Goal: Transaction & Acquisition: Purchase product/service

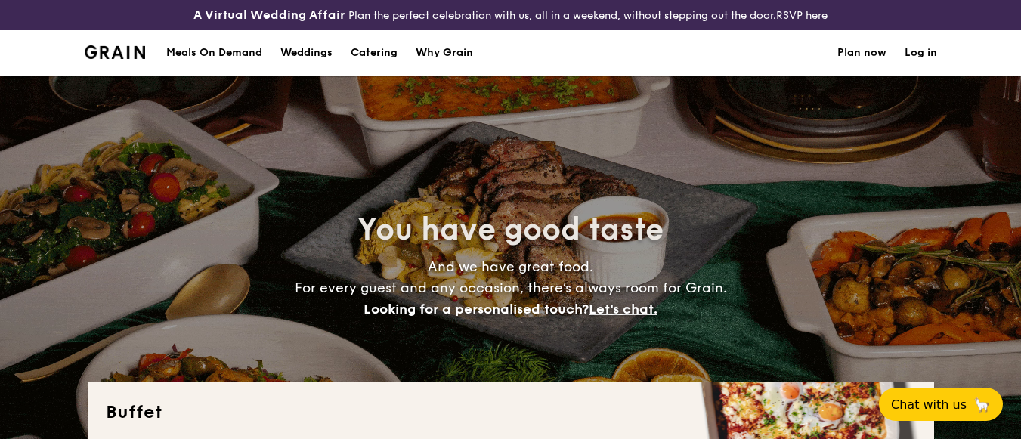
select select
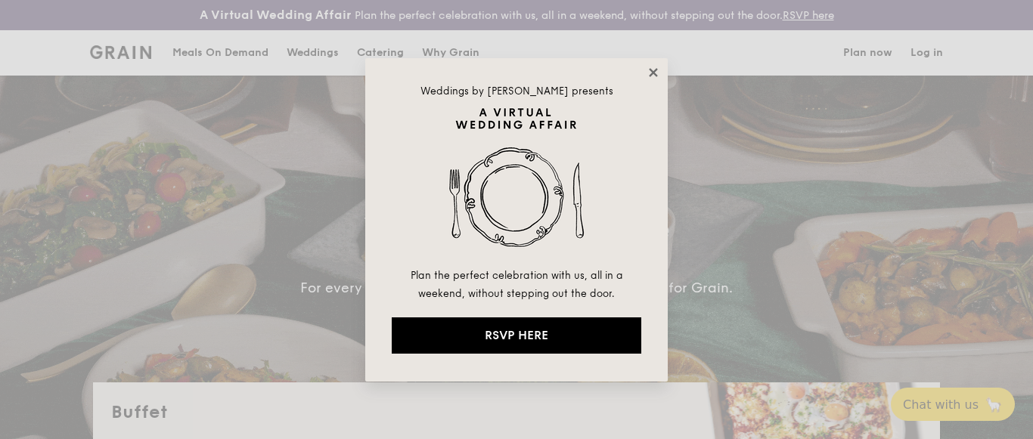
click at [653, 70] on icon at bounding box center [653, 72] width 8 height 8
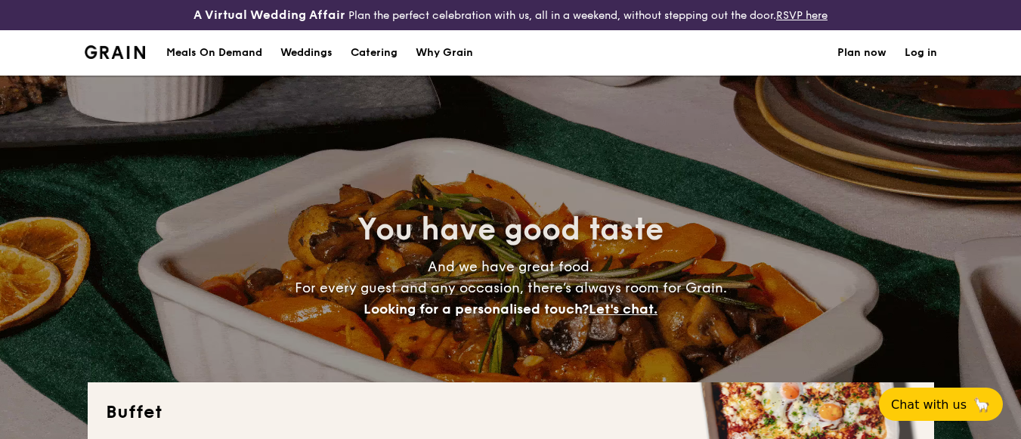
click at [224, 51] on div "Meals On Demand" at bounding box center [214, 52] width 96 height 45
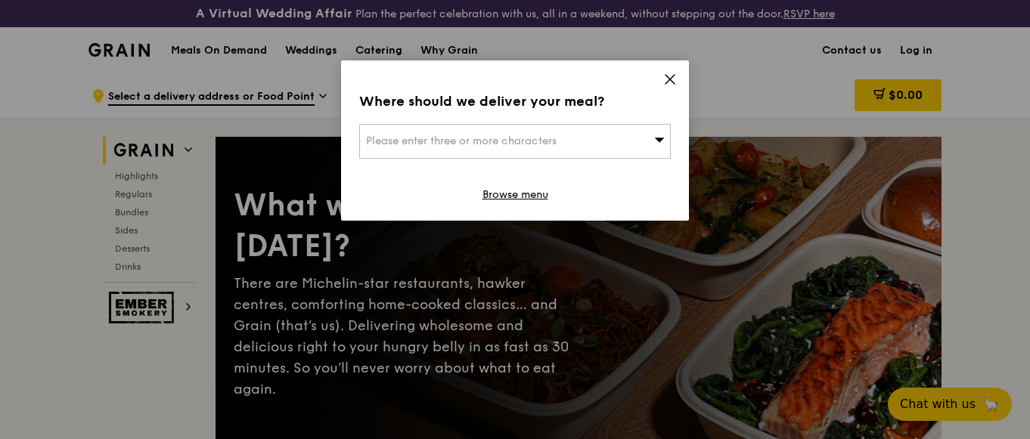
click at [510, 134] on div "Please enter three or more characters" at bounding box center [515, 141] width 312 height 35
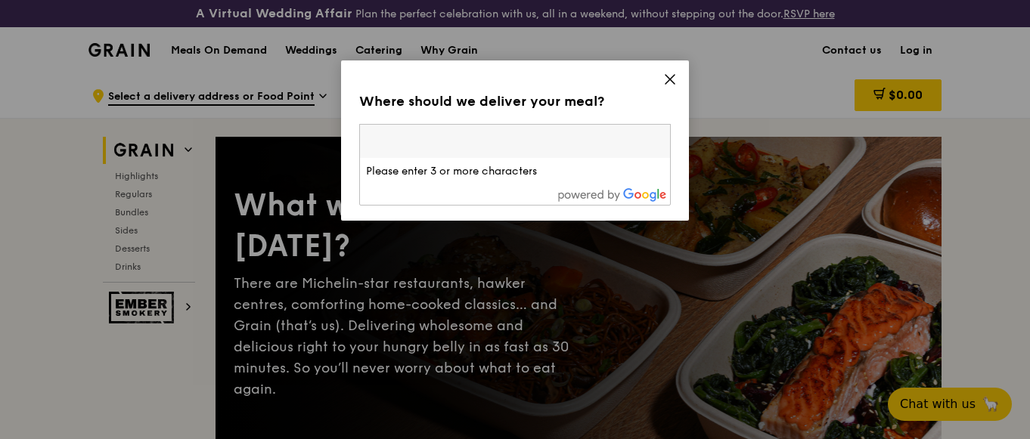
type input "s"
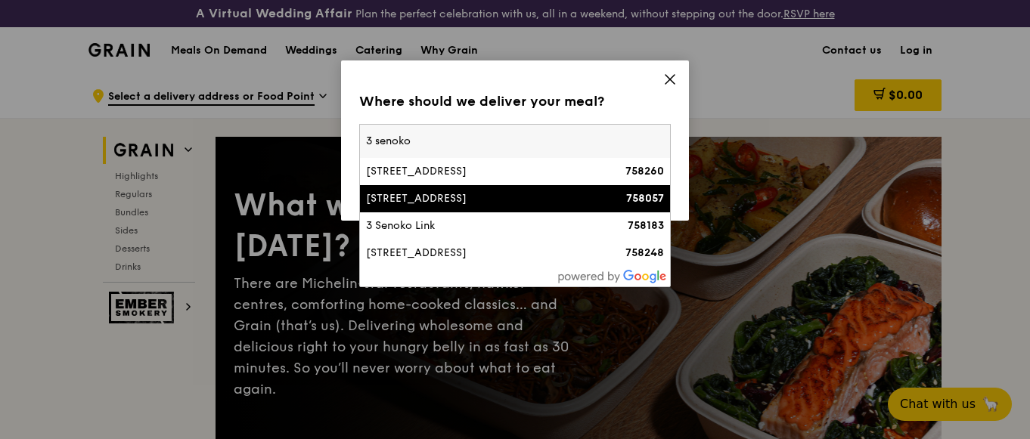
type input "3 senoko"
click at [476, 206] on li "[STREET_ADDRESS] 758057" at bounding box center [515, 198] width 310 height 27
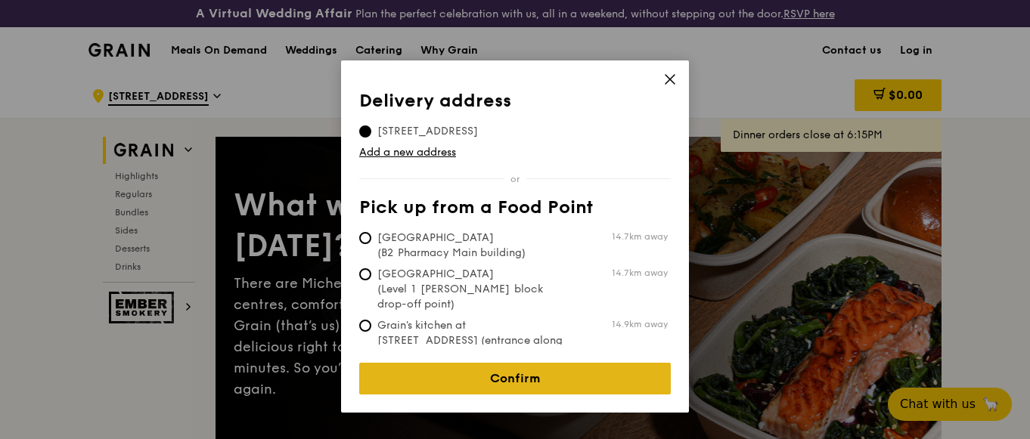
click at [513, 363] on link "Confirm" at bounding box center [515, 379] width 312 height 32
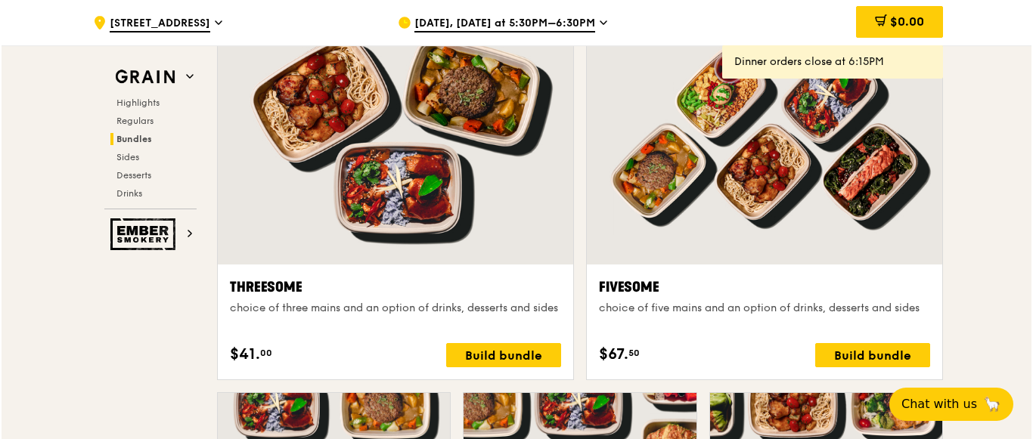
scroll to position [2722, 0]
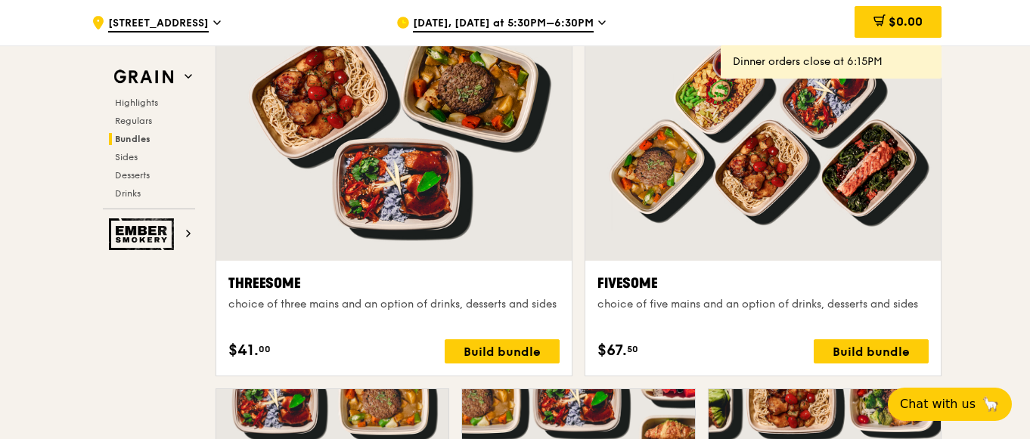
click at [739, 178] on div at bounding box center [762, 129] width 355 height 262
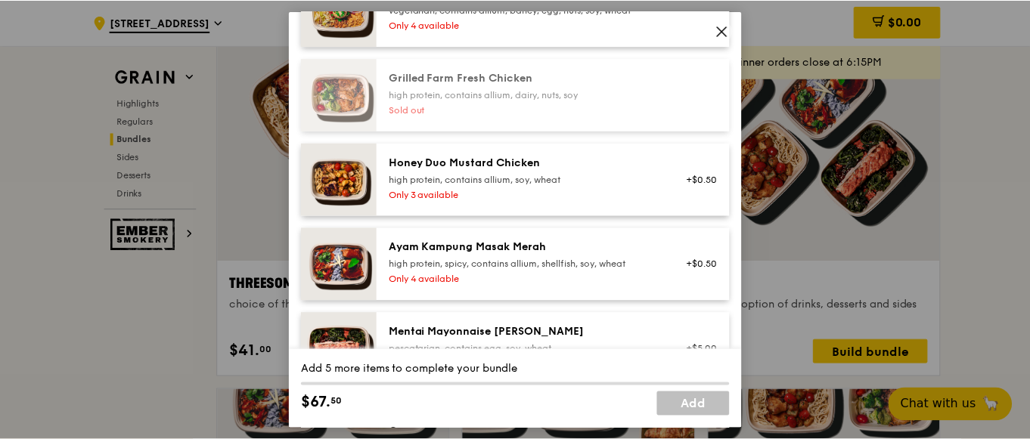
scroll to position [454, 0]
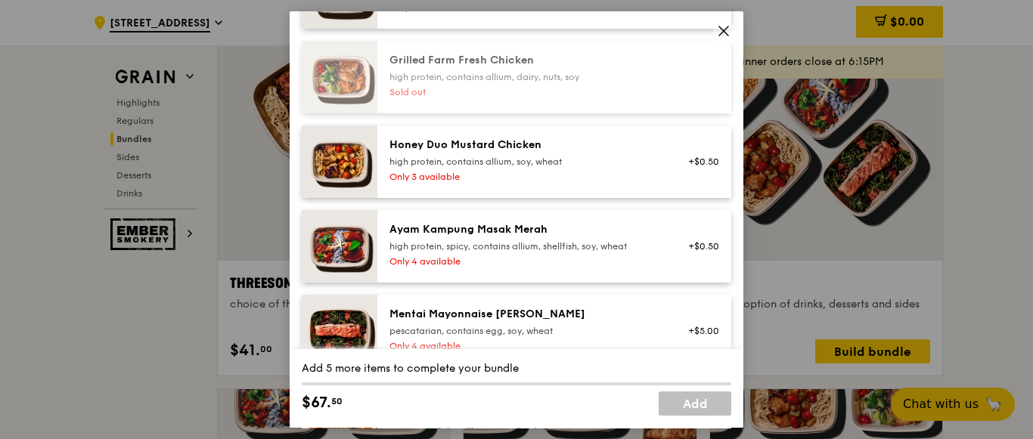
click at [730, 31] on span at bounding box center [723, 30] width 21 height 21
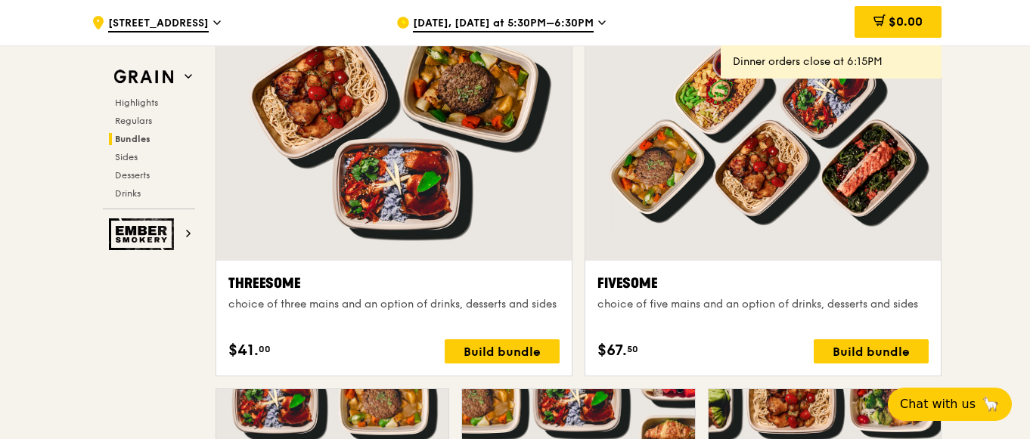
click at [494, 20] on span "[DATE], [DATE] at 5:30PM–6:30PM" at bounding box center [503, 24] width 181 height 17
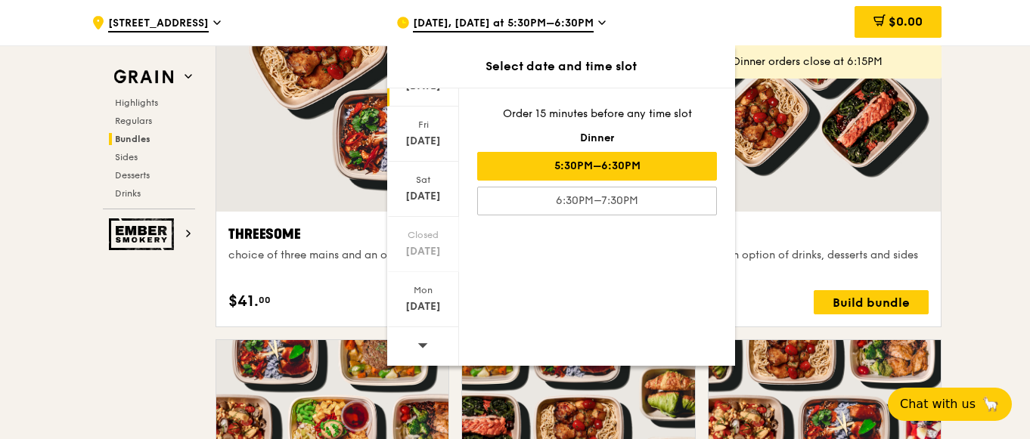
scroll to position [2798, 0]
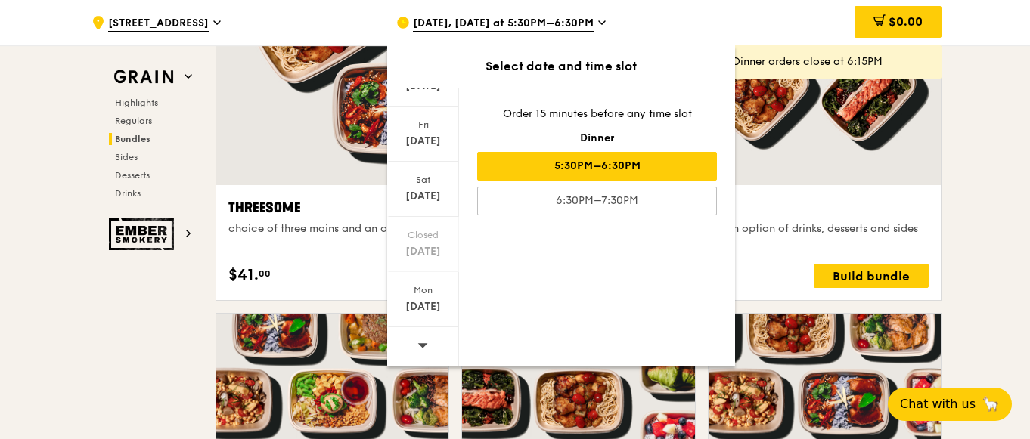
click at [423, 343] on icon at bounding box center [422, 344] width 11 height 11
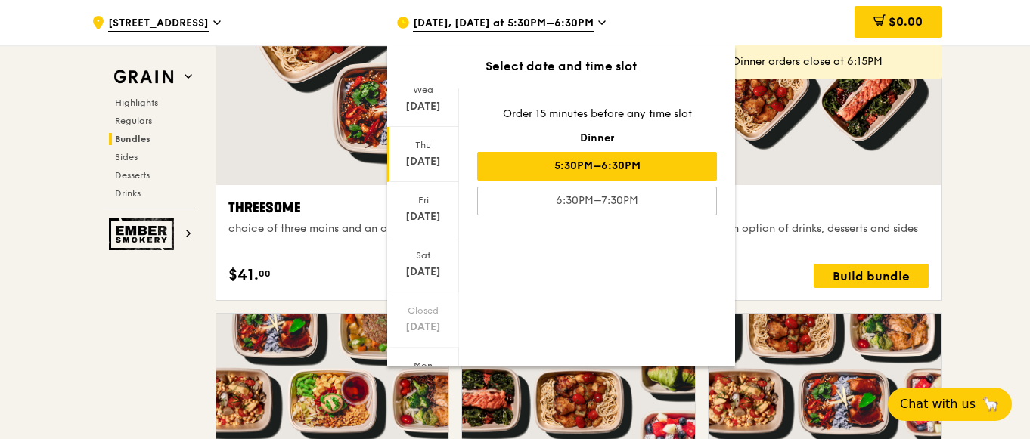
click at [426, 157] on div "[DATE]" at bounding box center [422, 161] width 67 height 15
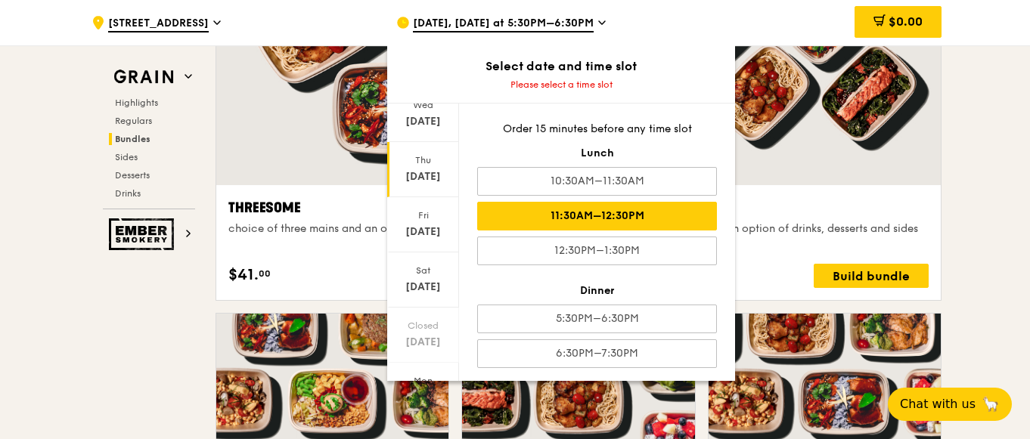
click at [631, 213] on div "11:30AM–12:30PM" at bounding box center [597, 216] width 240 height 29
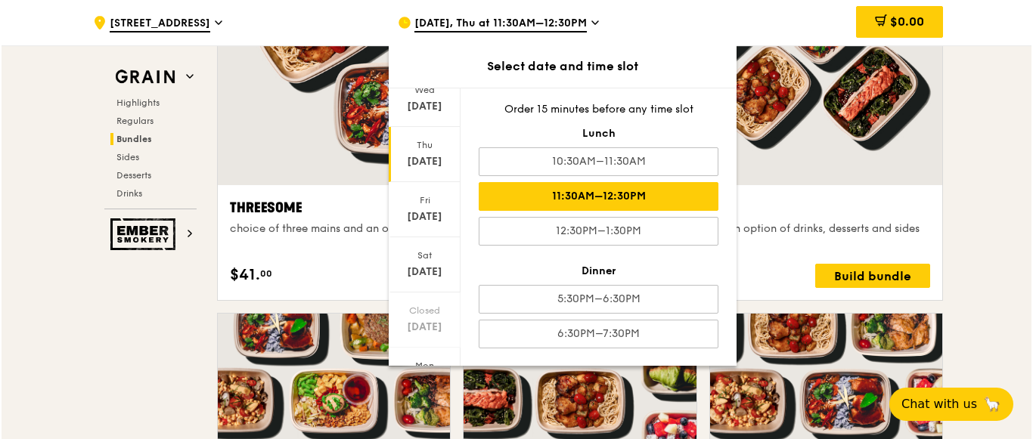
scroll to position [5, 0]
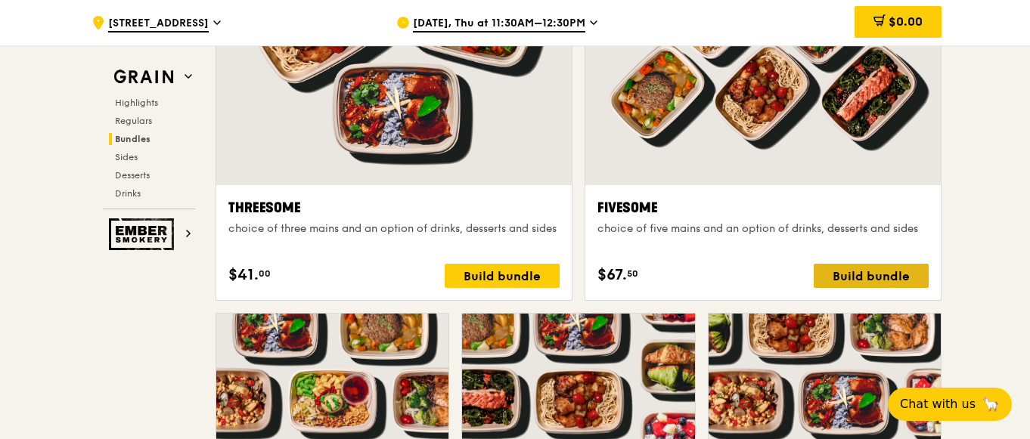
click at [849, 276] on div "Build bundle" at bounding box center [871, 276] width 115 height 24
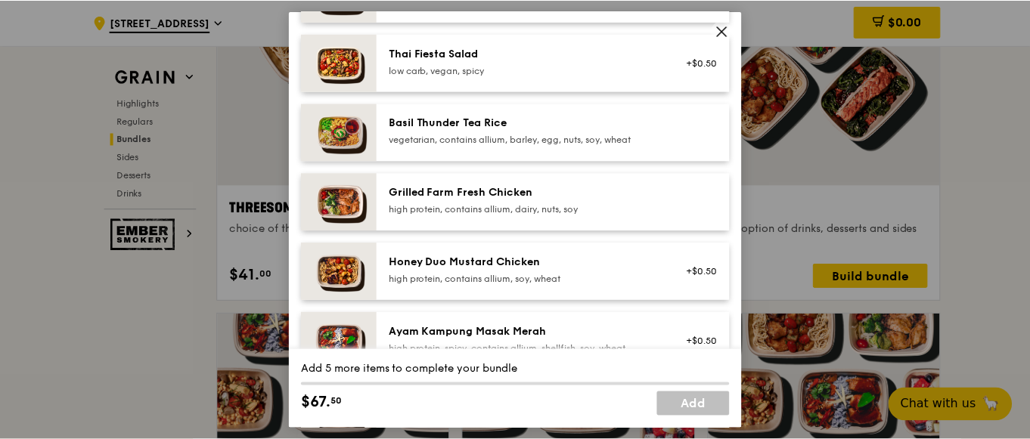
scroll to position [302, 0]
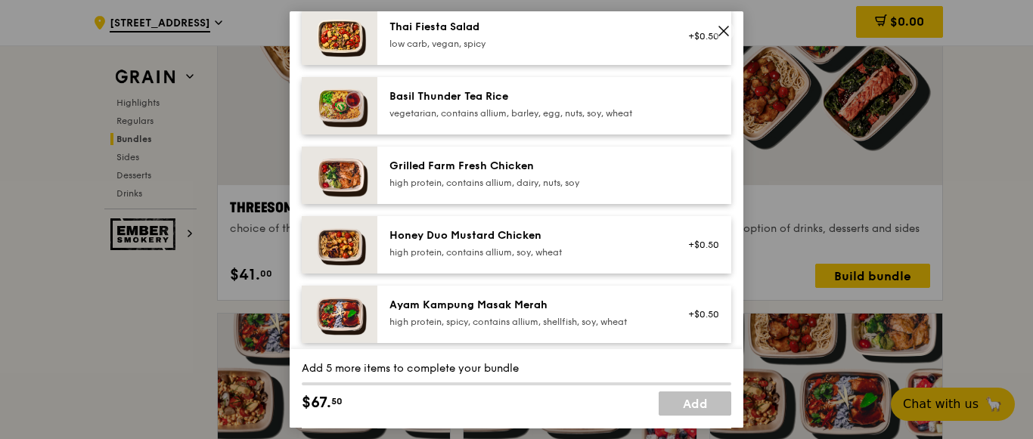
click at [728, 33] on icon at bounding box center [724, 31] width 14 height 14
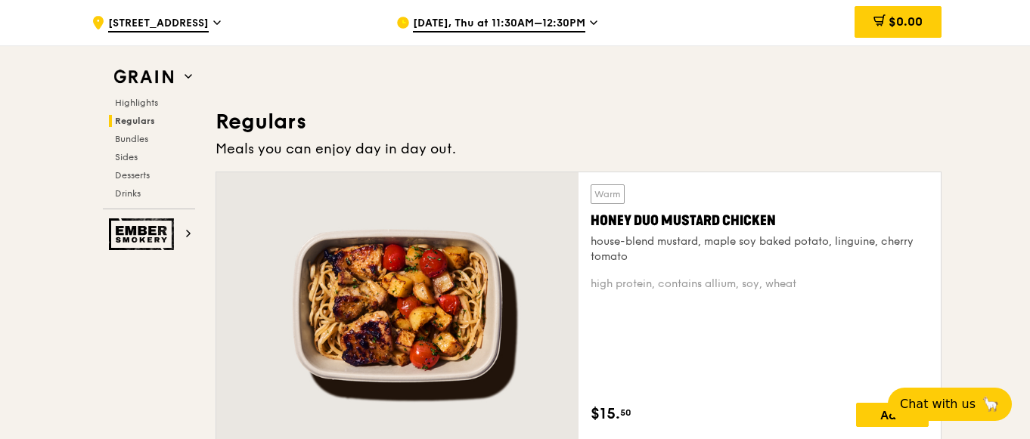
scroll to position [983, 0]
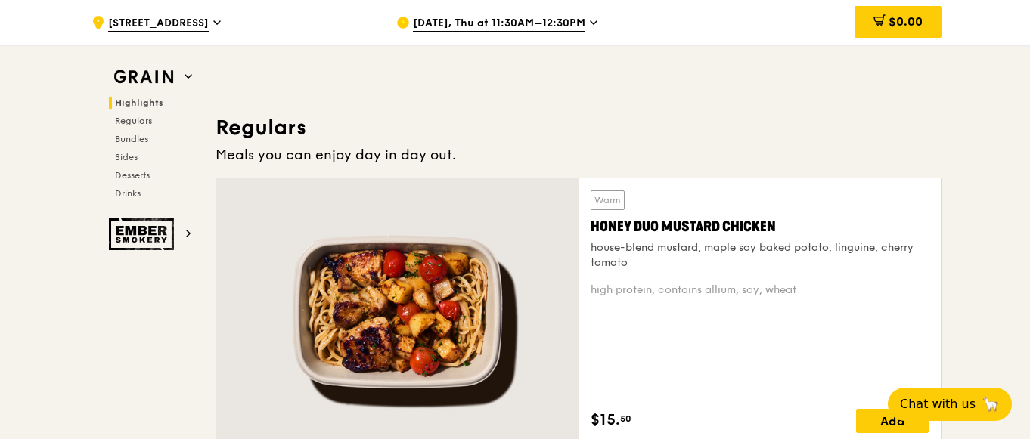
click at [427, 324] on div at bounding box center [397, 311] width 362 height 267
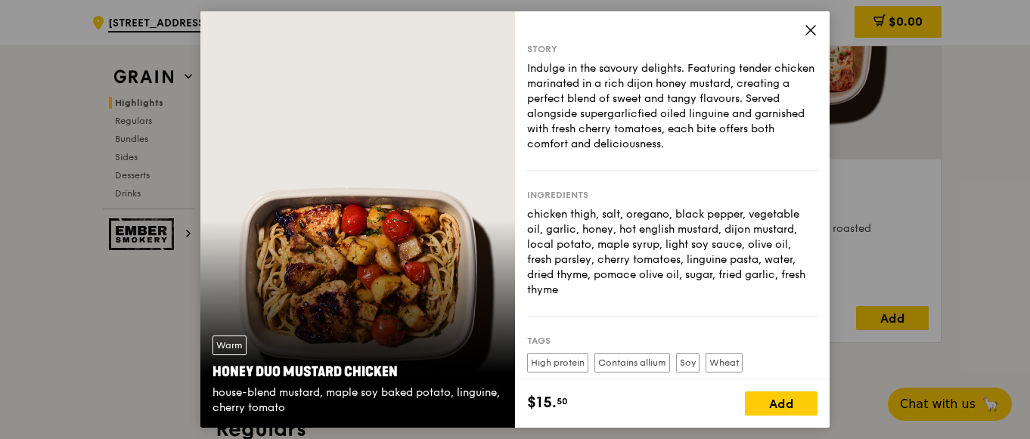
scroll to position [680, 0]
click at [814, 29] on icon at bounding box center [811, 30] width 14 height 14
